Goal: Find specific page/section: Find specific page/section

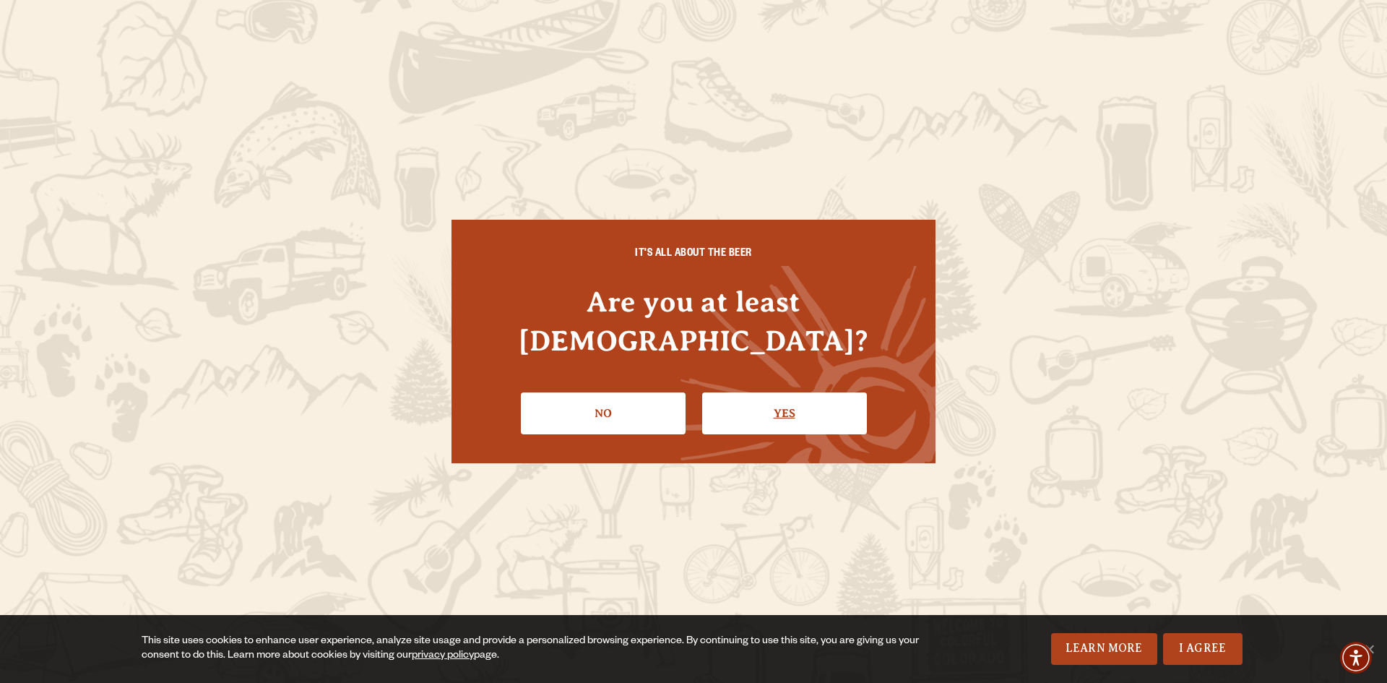
click at [725, 392] on link "Yes" at bounding box center [784, 413] width 165 height 42
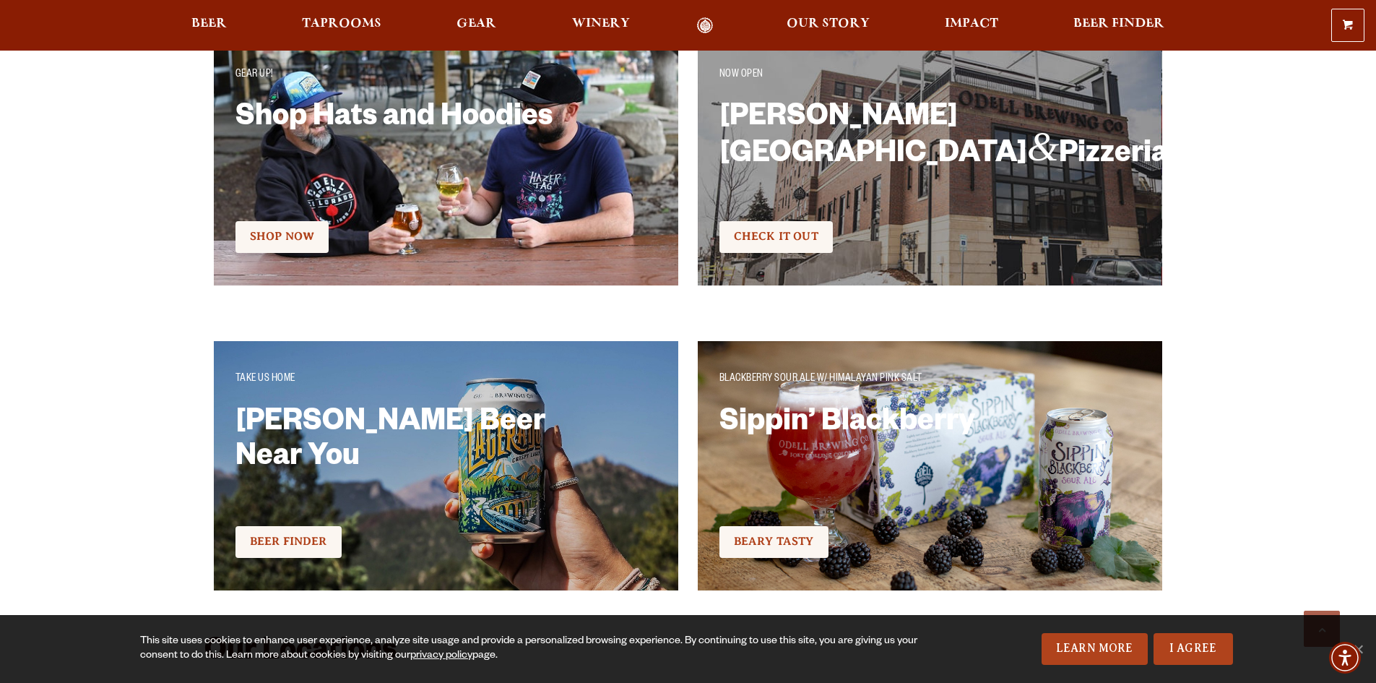
scroll to position [2528, 0]
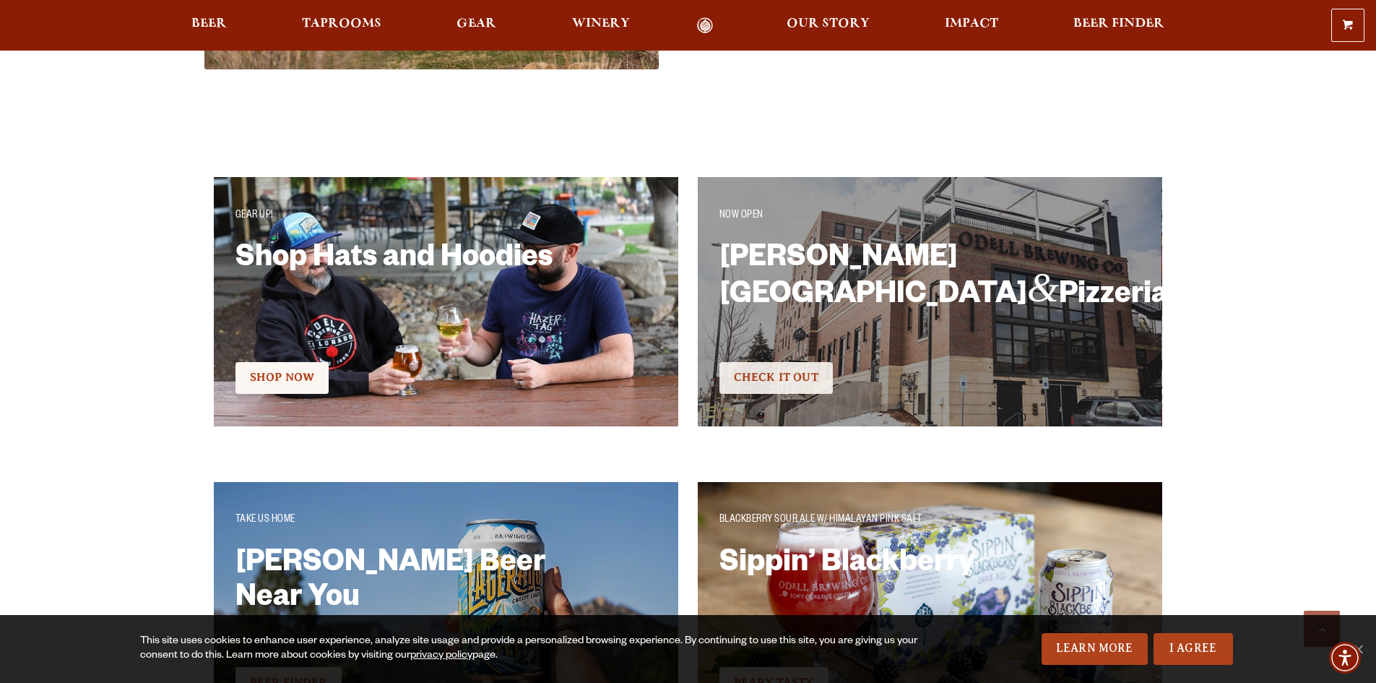
click at [800, 380] on span "Check It Out" at bounding box center [776, 377] width 85 height 13
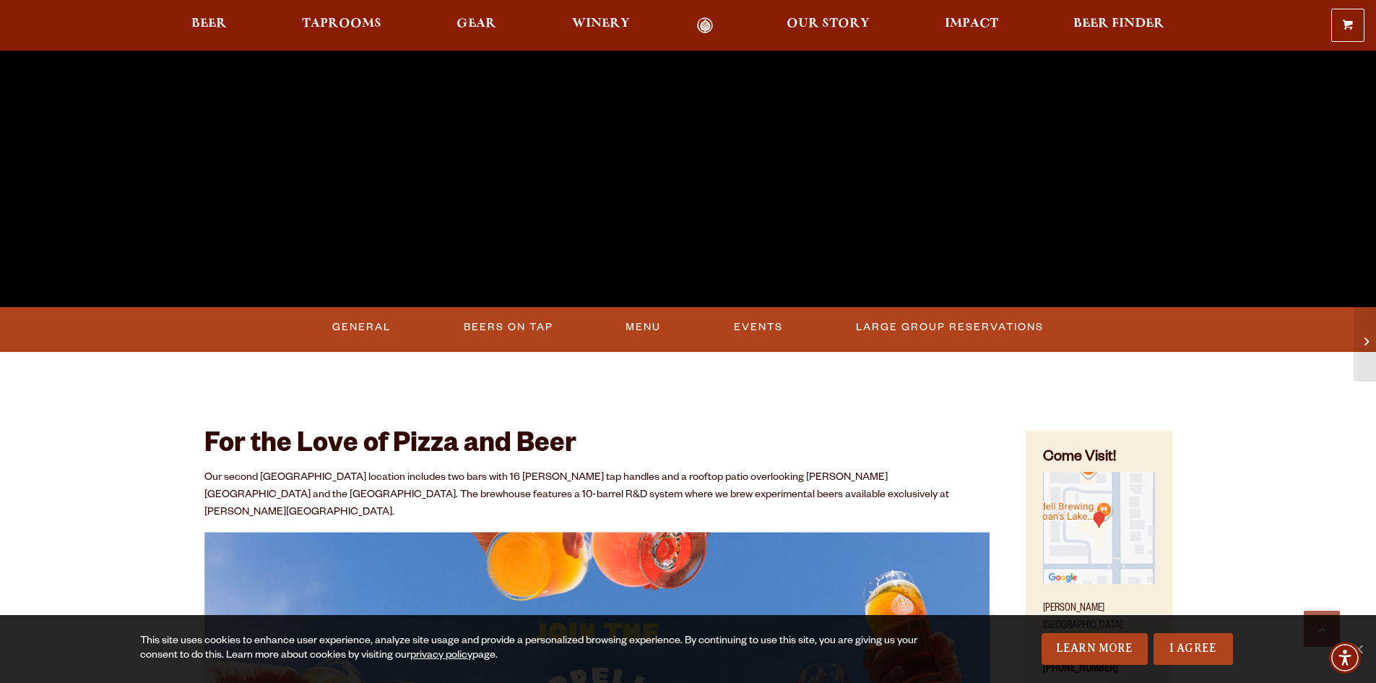
scroll to position [433, 0]
click at [1200, 652] on link "I Agree" at bounding box center [1193, 649] width 79 height 32
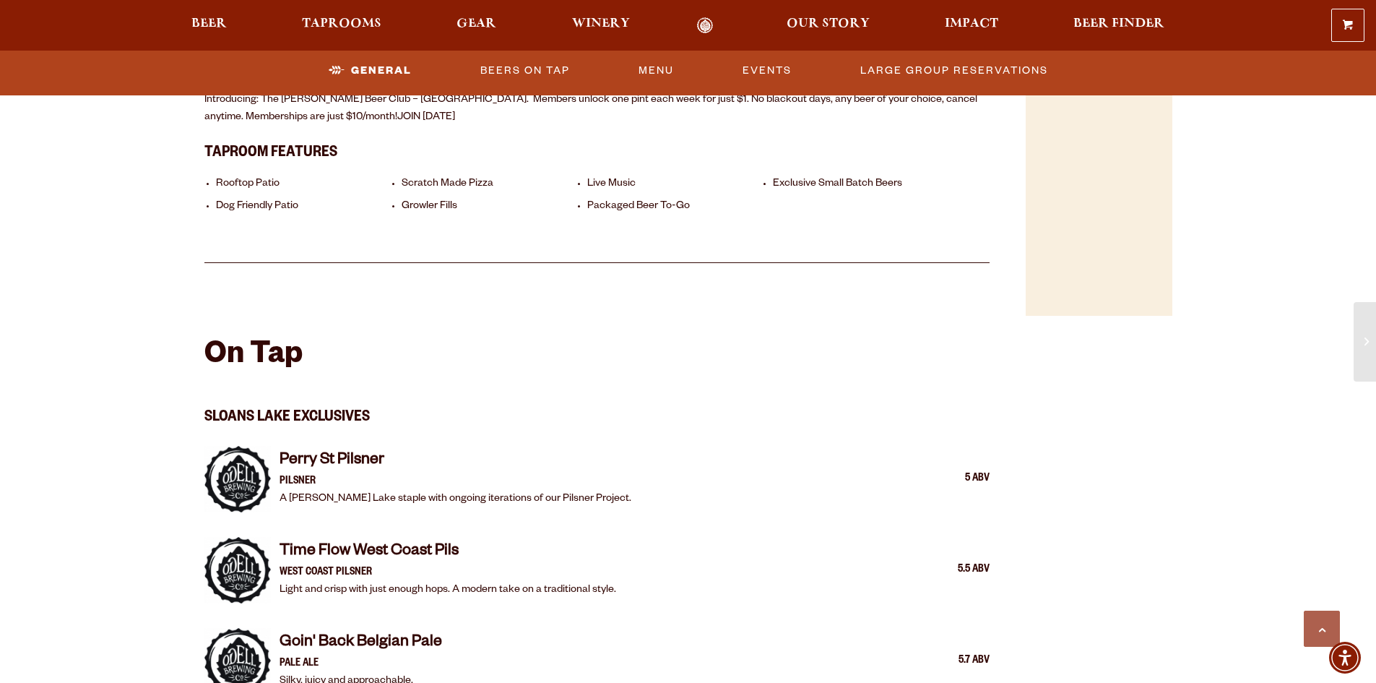
scroll to position [1083, 0]
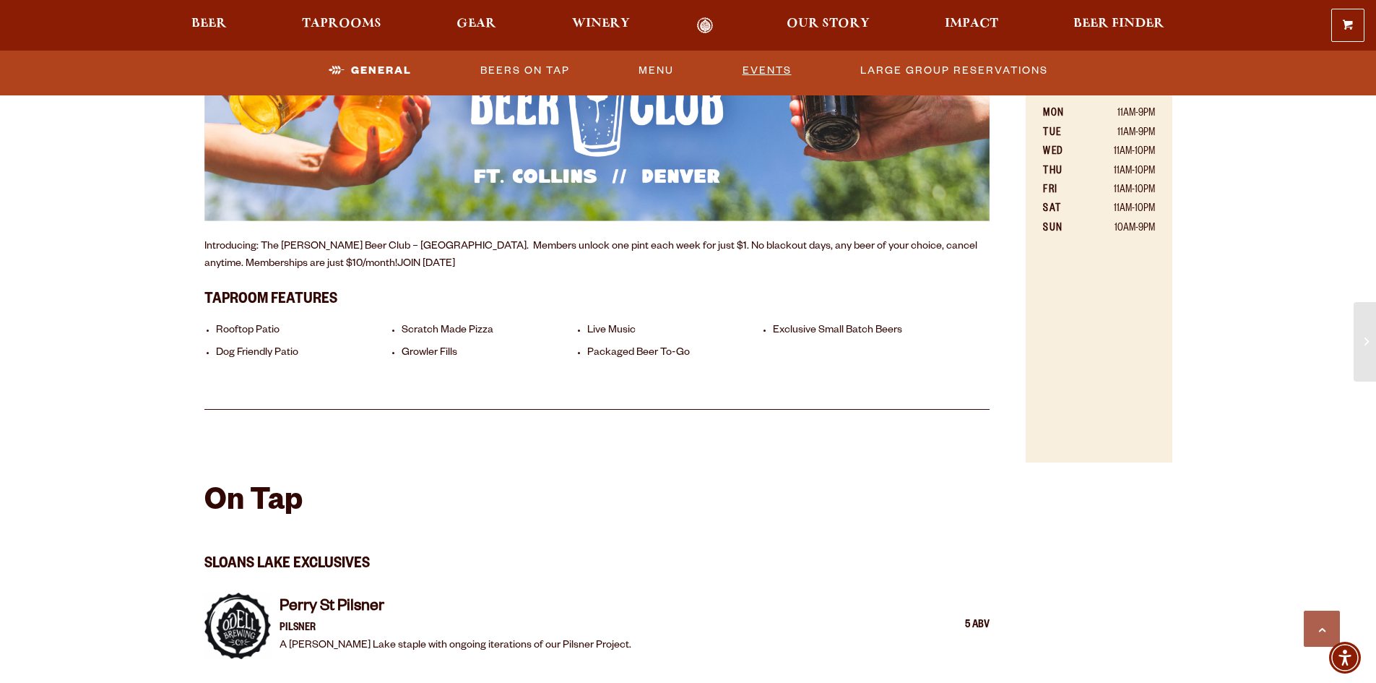
click at [774, 77] on link "Events" at bounding box center [767, 70] width 61 height 33
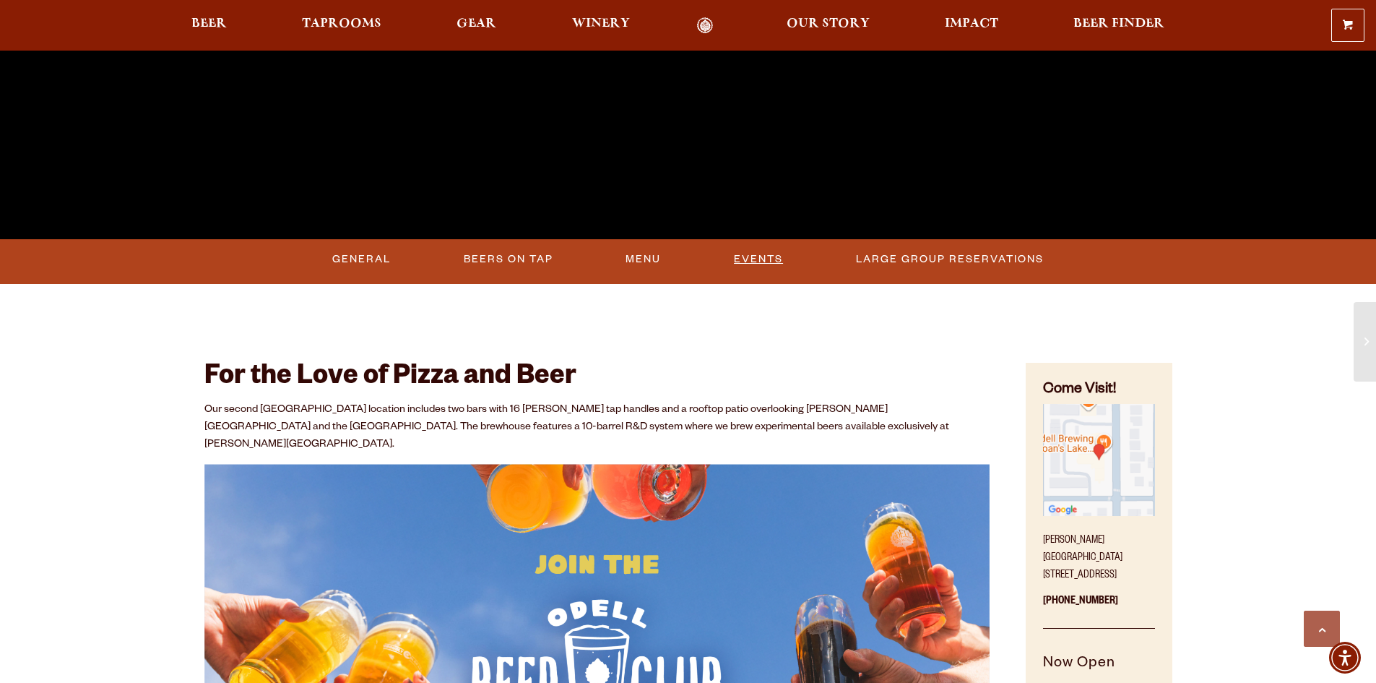
scroll to position [506, 0]
